Goal: Task Accomplishment & Management: Complete application form

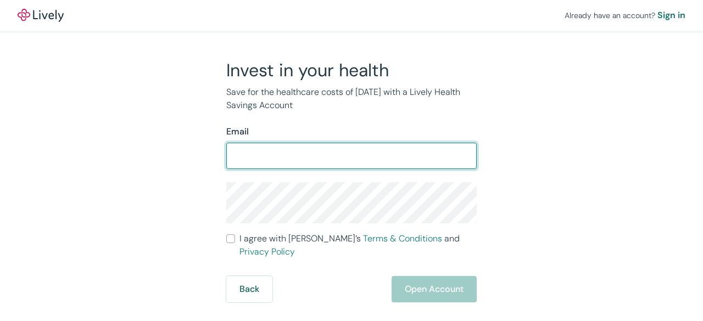
click at [260, 152] on input "Email" at bounding box center [351, 156] width 251 height 22
type input "[PERSON_NAME][EMAIL_ADDRESS][DOMAIN_NAME]"
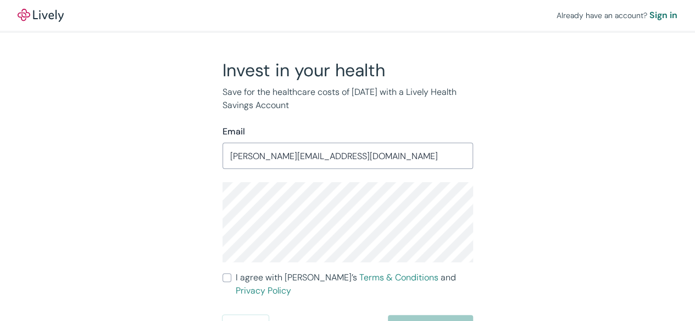
click at [229, 281] on input "I agree with Lively’s Terms & Conditions and Privacy Policy" at bounding box center [227, 278] width 9 height 9
checkbox input "true"
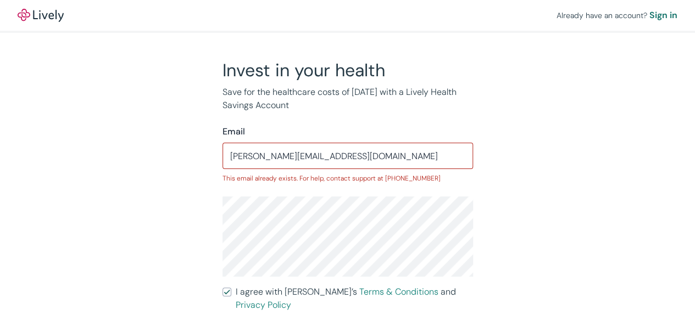
click at [204, 229] on div "Invest in your health Save for the healthcare costs of [DATE] with a Lively Hea…" at bounding box center [341, 207] width 528 height 297
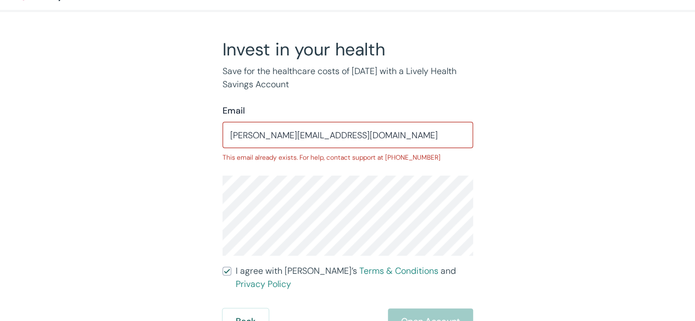
click at [424, 309] on div "Back Open Account" at bounding box center [348, 322] width 251 height 26
click at [425, 309] on div "Back Open Account" at bounding box center [348, 322] width 251 height 26
